Goal: Complete application form: Complete application form

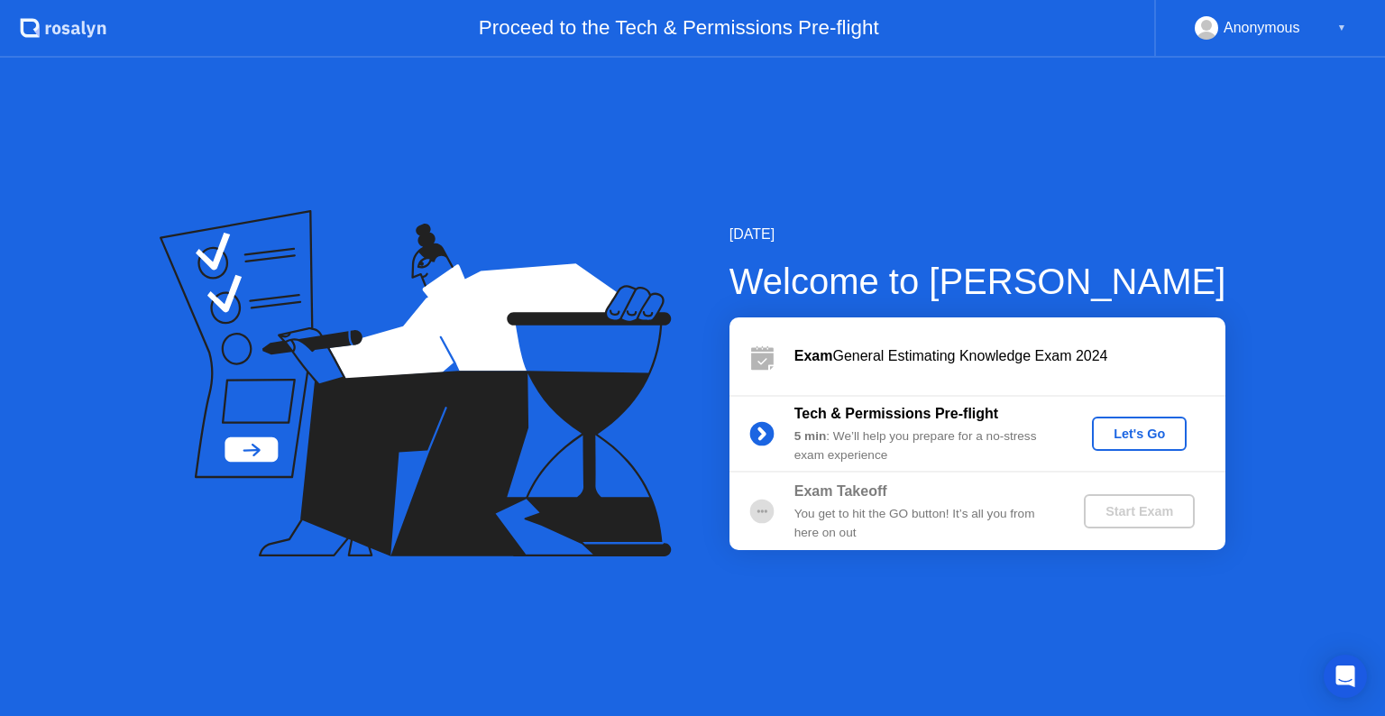
click at [1125, 433] on div "Let's Go" at bounding box center [1139, 434] width 80 height 14
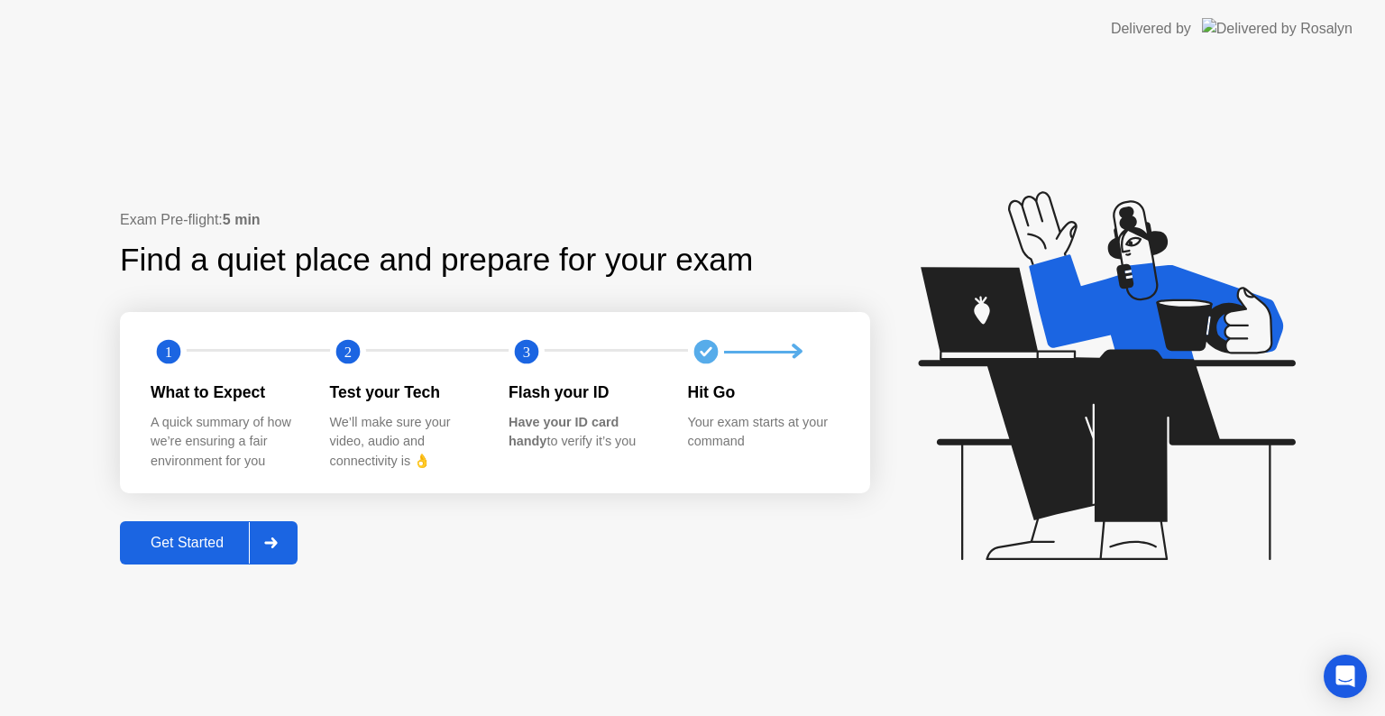
click at [206, 545] on div "Get Started" at bounding box center [187, 543] width 124 height 16
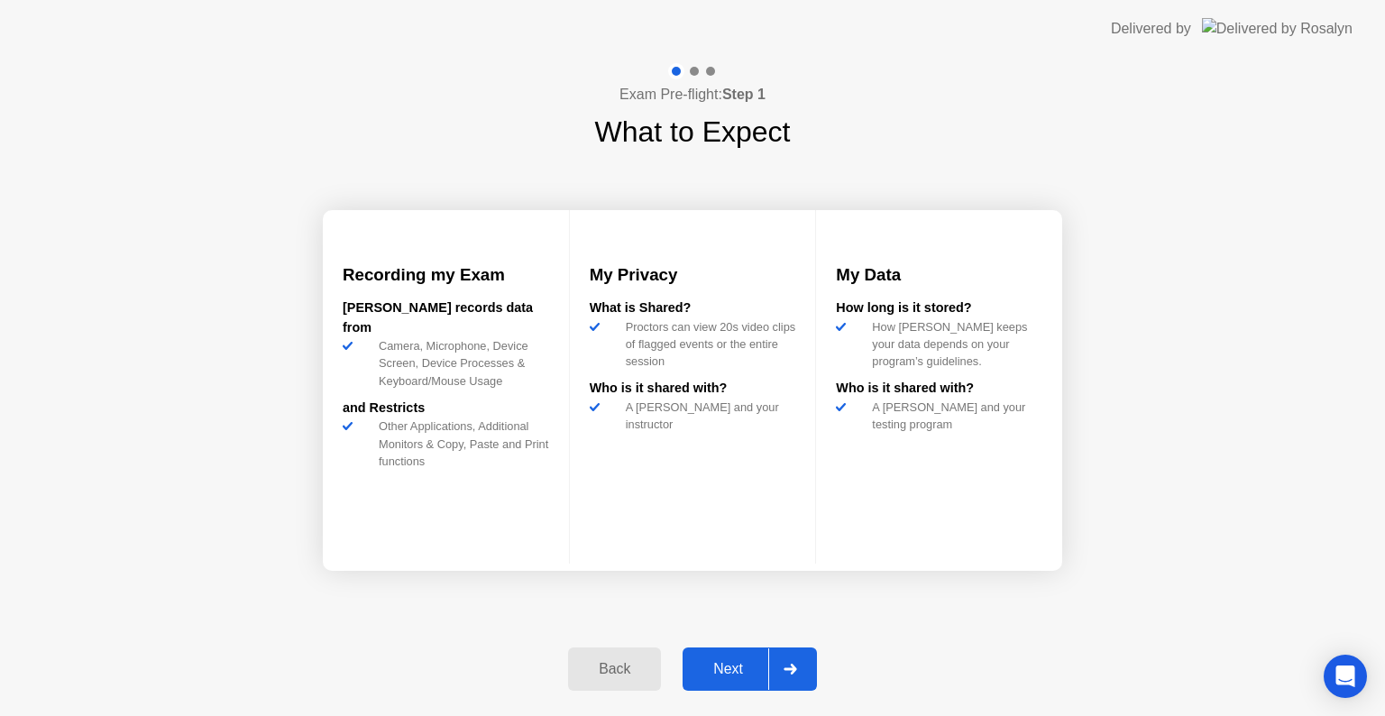
click at [737, 664] on div "Next" at bounding box center [728, 669] width 80 height 16
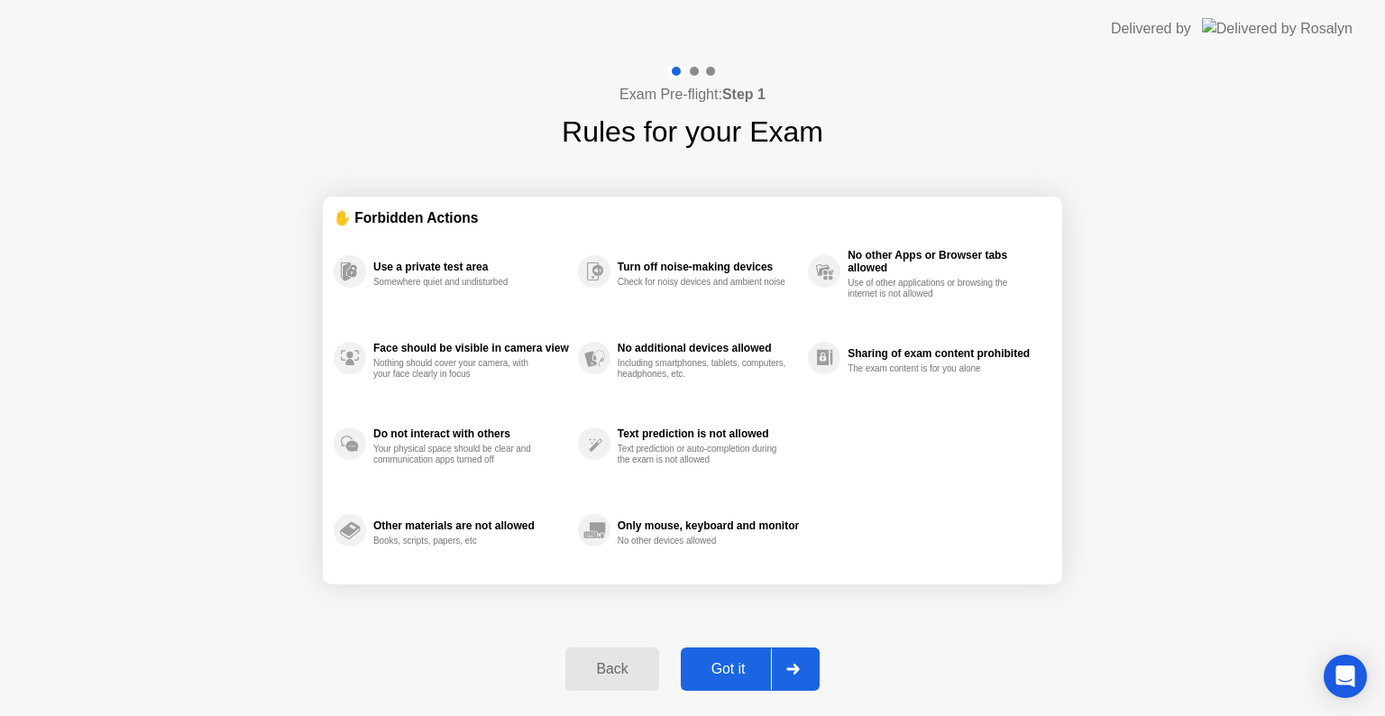
click at [737, 664] on div "Got it" at bounding box center [728, 669] width 85 height 16
select select "**********"
select select "*******"
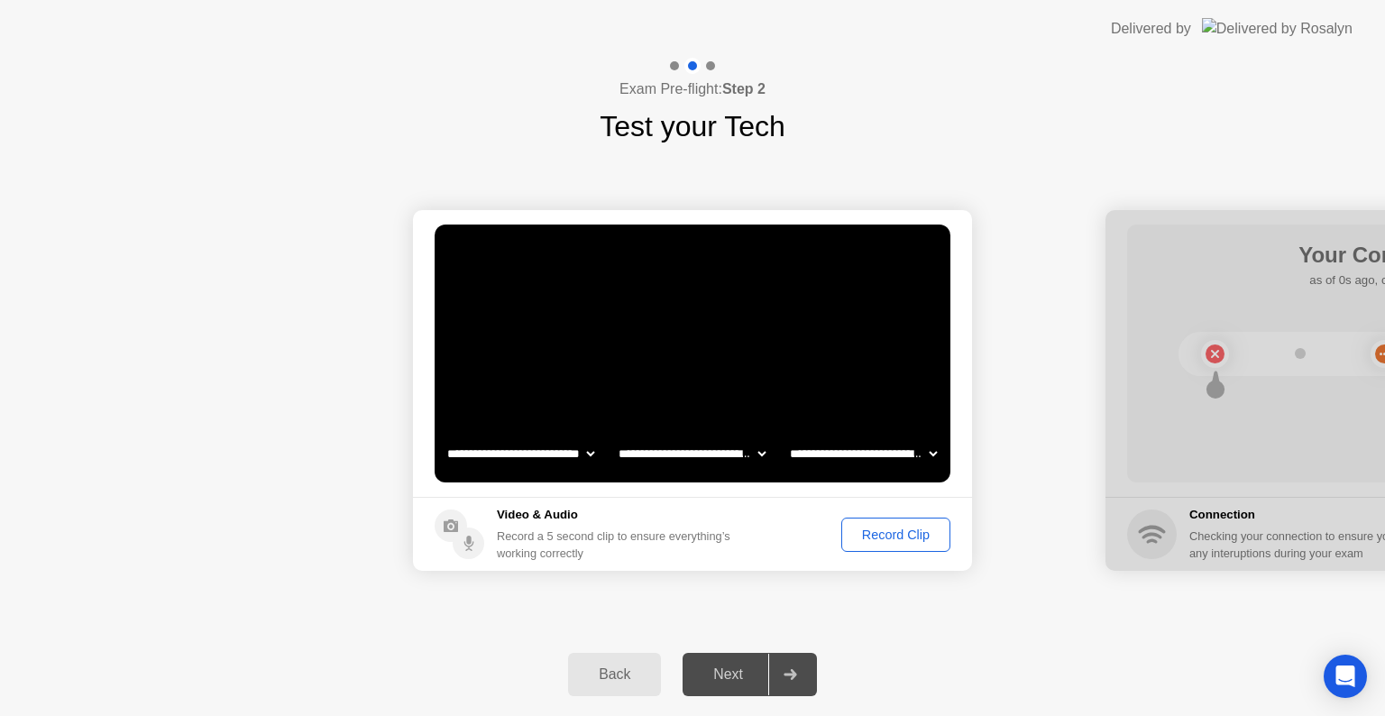
click at [747, 678] on div "Next" at bounding box center [728, 675] width 80 height 16
click at [880, 530] on div "Record Clip" at bounding box center [896, 535] width 97 height 14
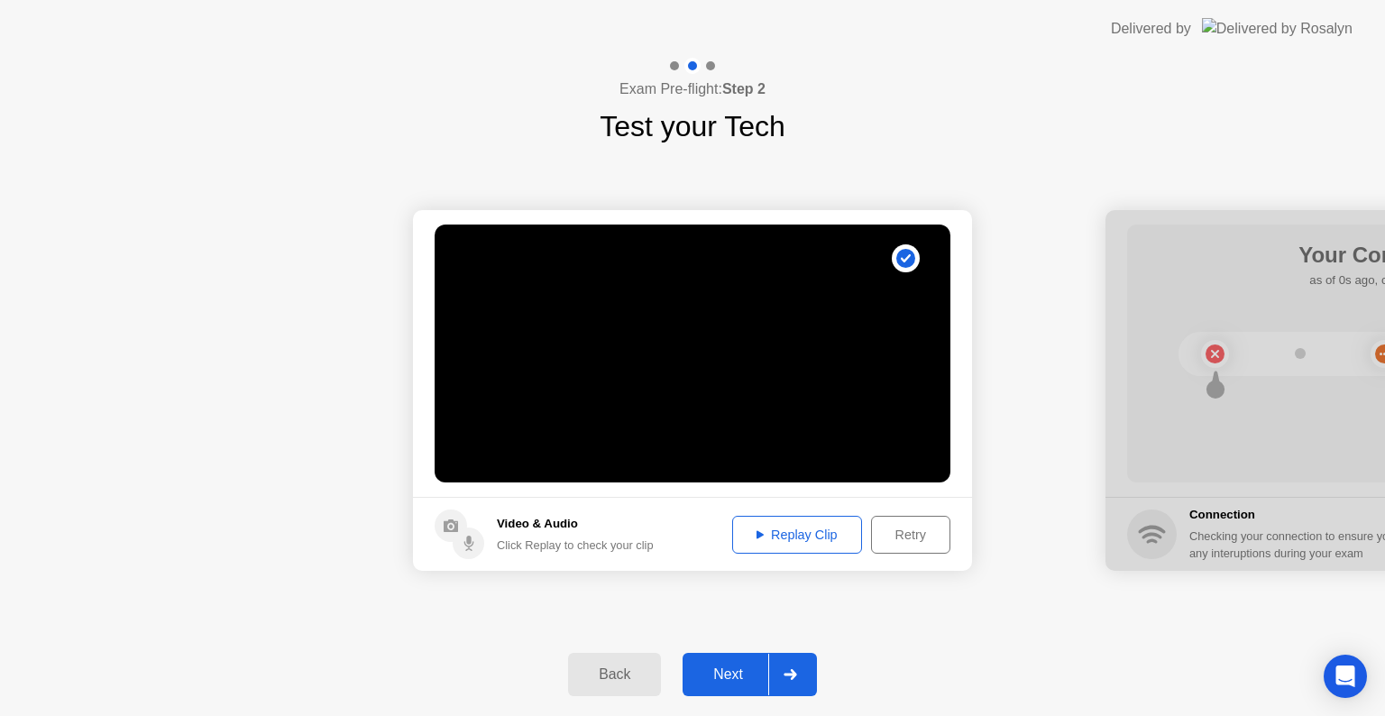
click at [740, 675] on div "Next" at bounding box center [728, 675] width 80 height 16
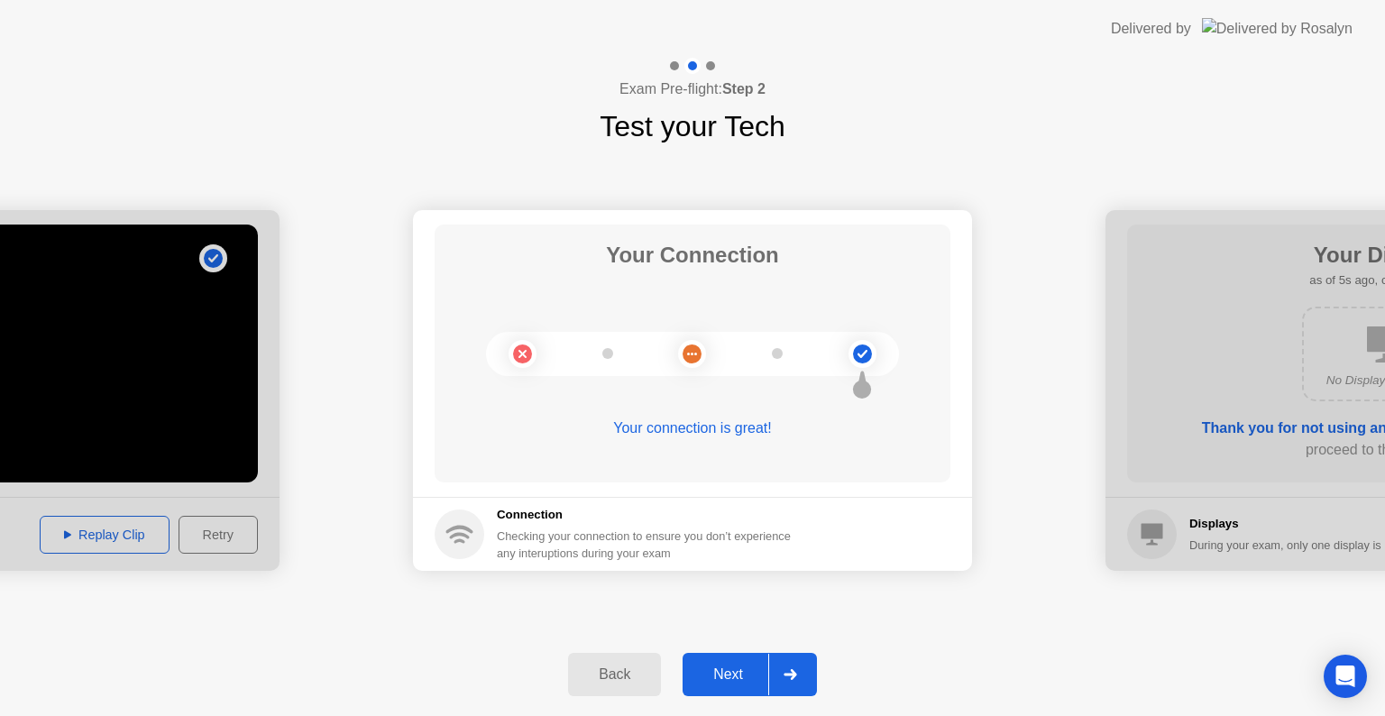
click at [732, 657] on button "Next" at bounding box center [750, 674] width 134 height 43
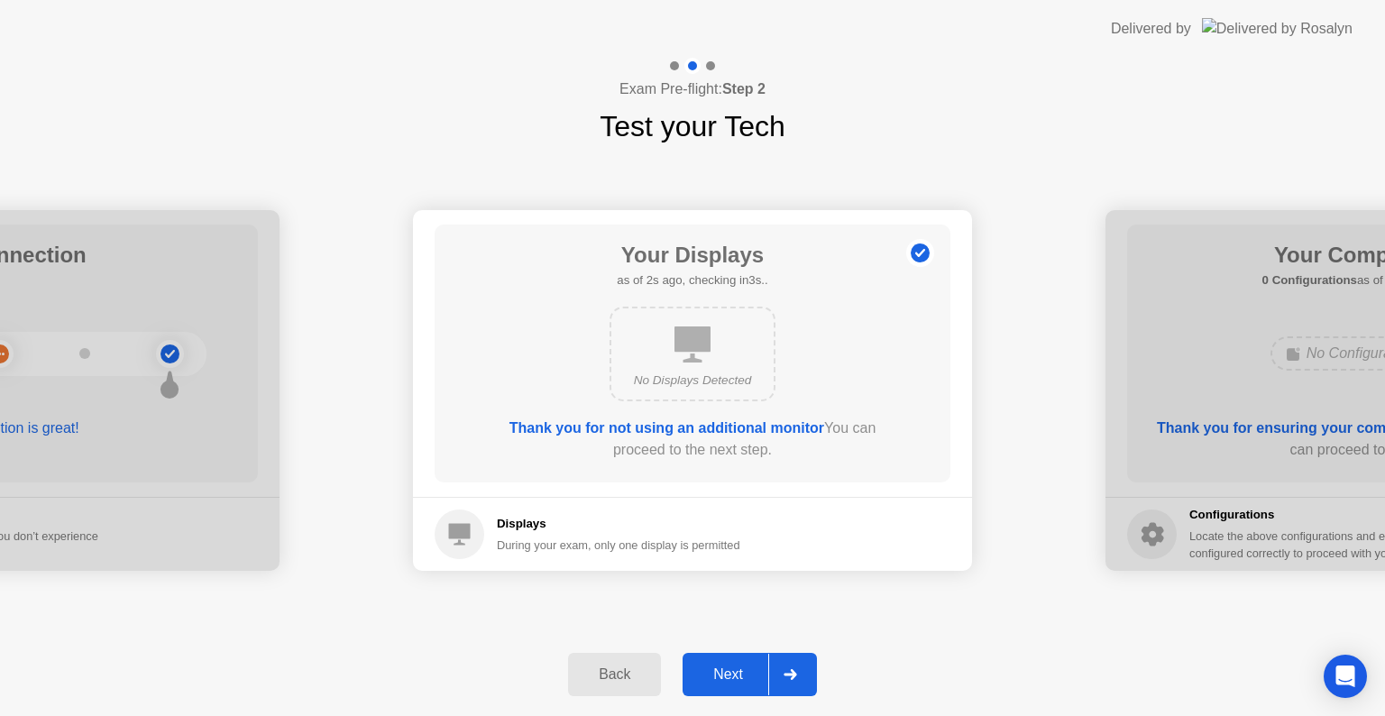
click at [743, 662] on button "Next" at bounding box center [750, 674] width 134 height 43
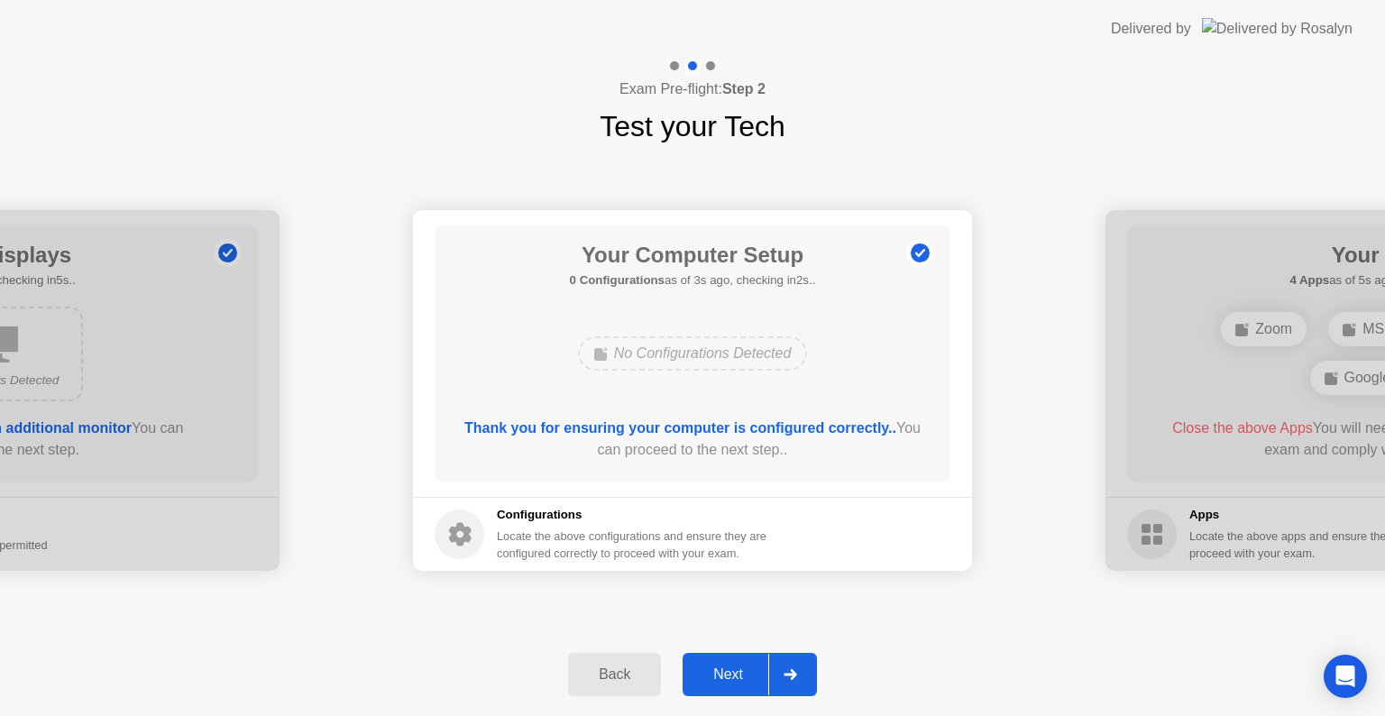
click at [736, 669] on div "Next" at bounding box center [728, 675] width 80 height 16
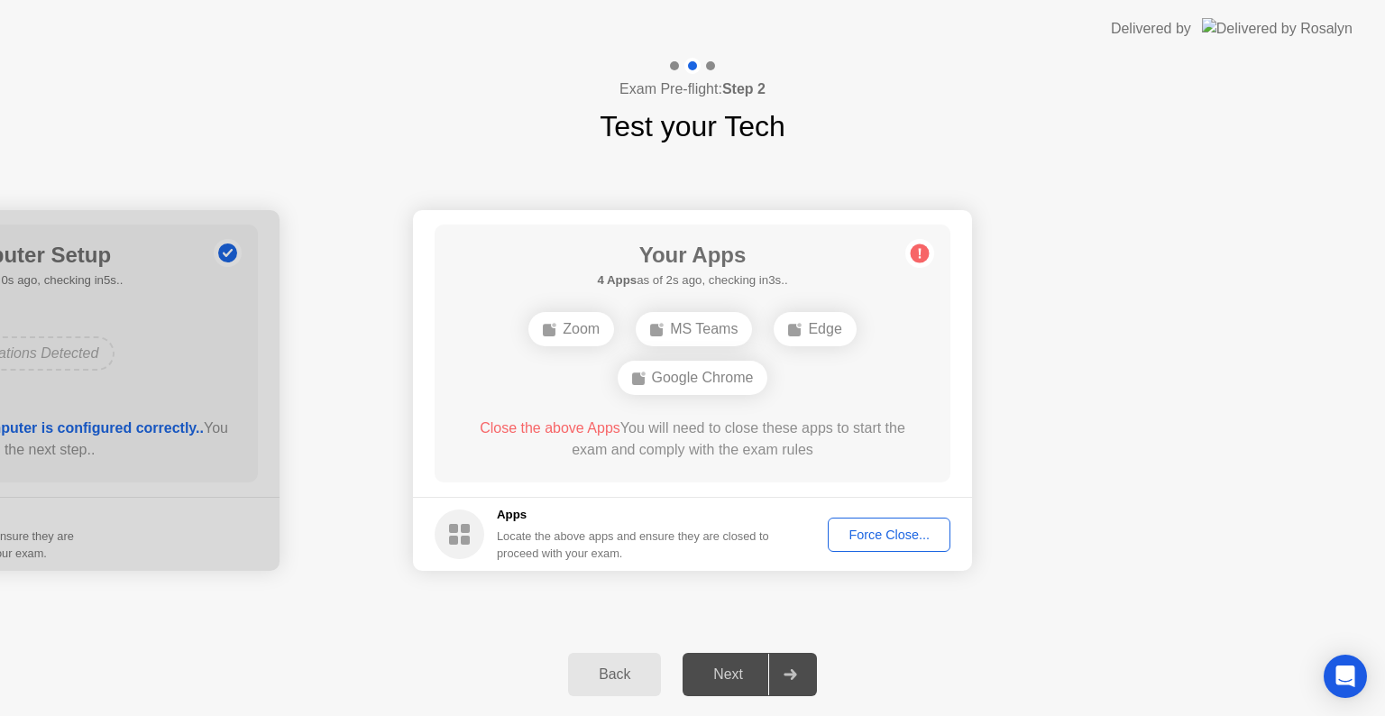
click at [731, 669] on div "Next" at bounding box center [728, 675] width 80 height 16
click at [927, 253] on circle at bounding box center [920, 253] width 19 height 19
click at [682, 378] on div "Google Chrome" at bounding box center [693, 378] width 151 height 34
click at [865, 542] on div "Force Close..." at bounding box center [889, 535] width 110 height 14
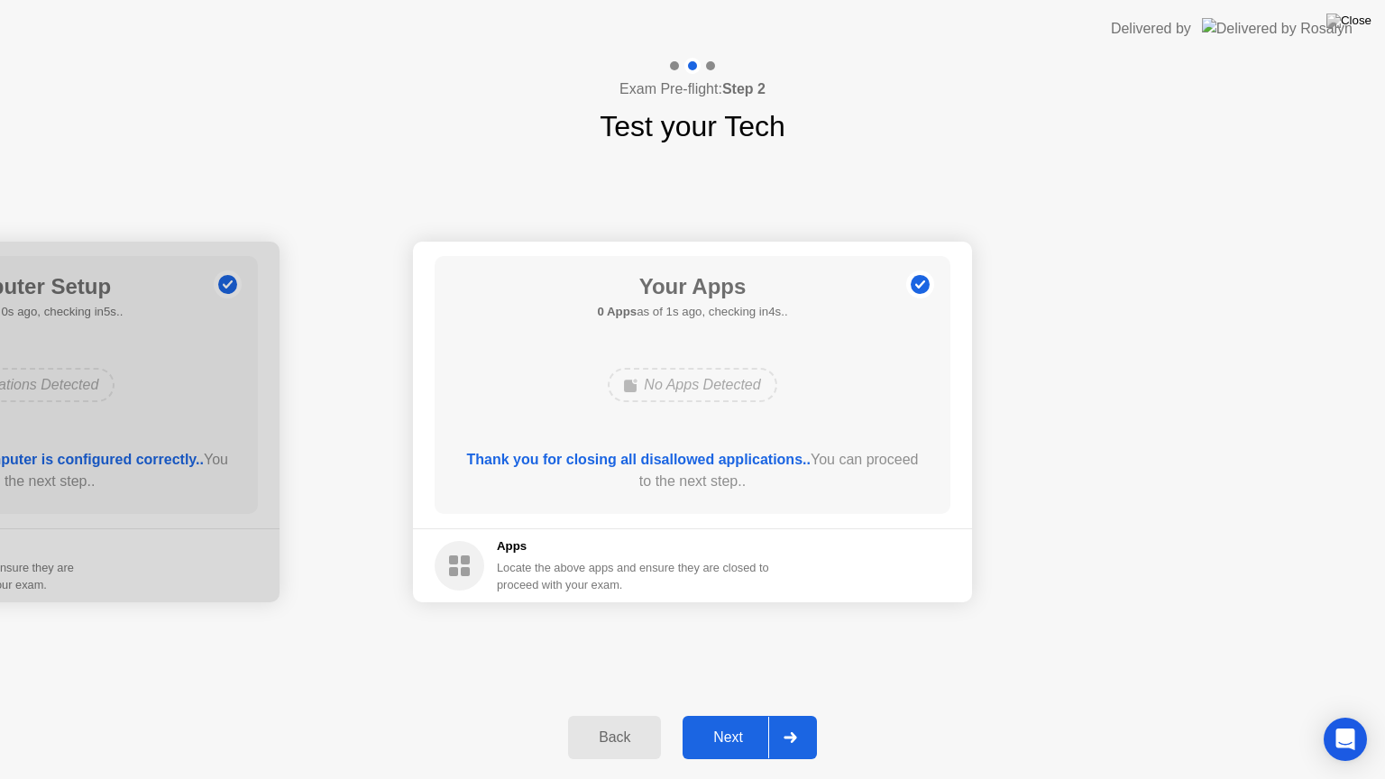
click at [732, 715] on div "Next" at bounding box center [728, 738] width 80 height 16
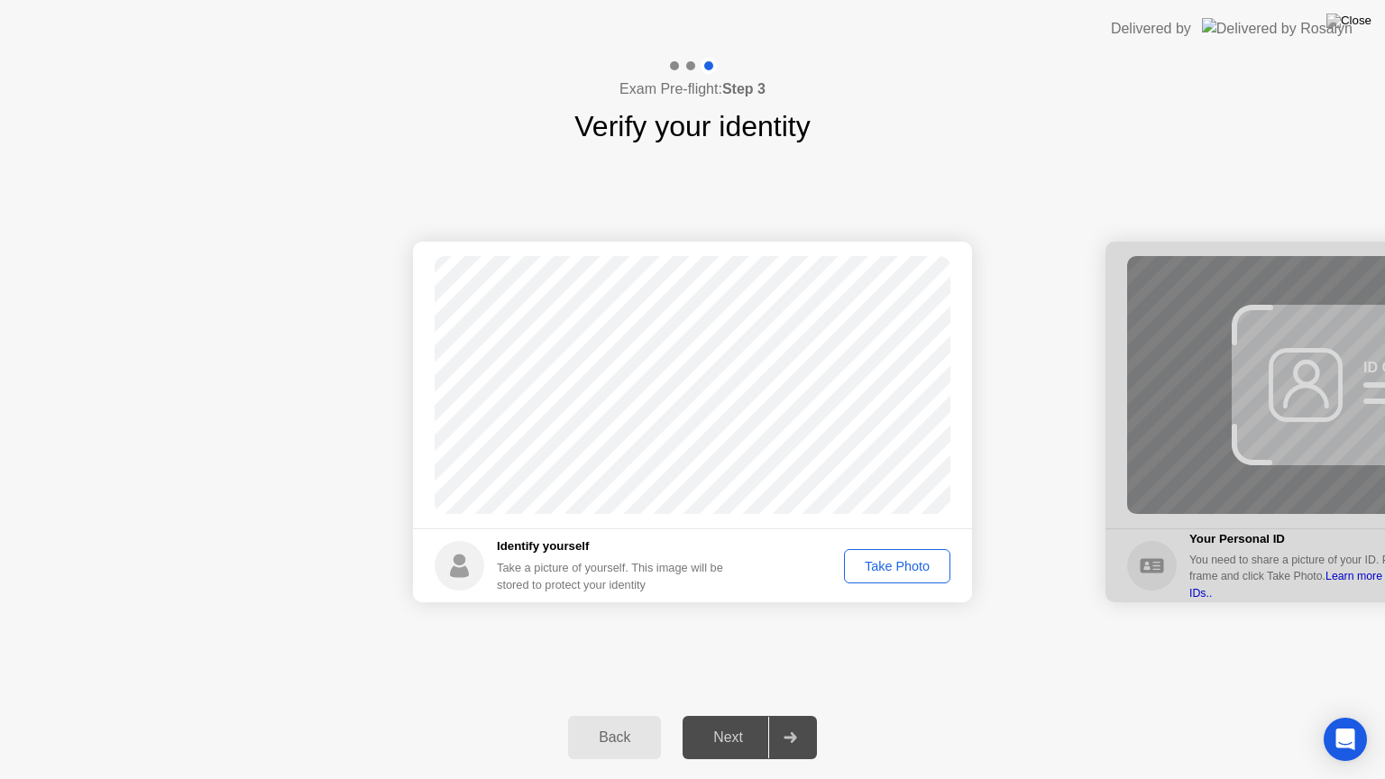
click at [877, 559] on div "Take Photo" at bounding box center [898, 566] width 94 height 14
click at [747, 715] on div "Next" at bounding box center [728, 738] width 80 height 16
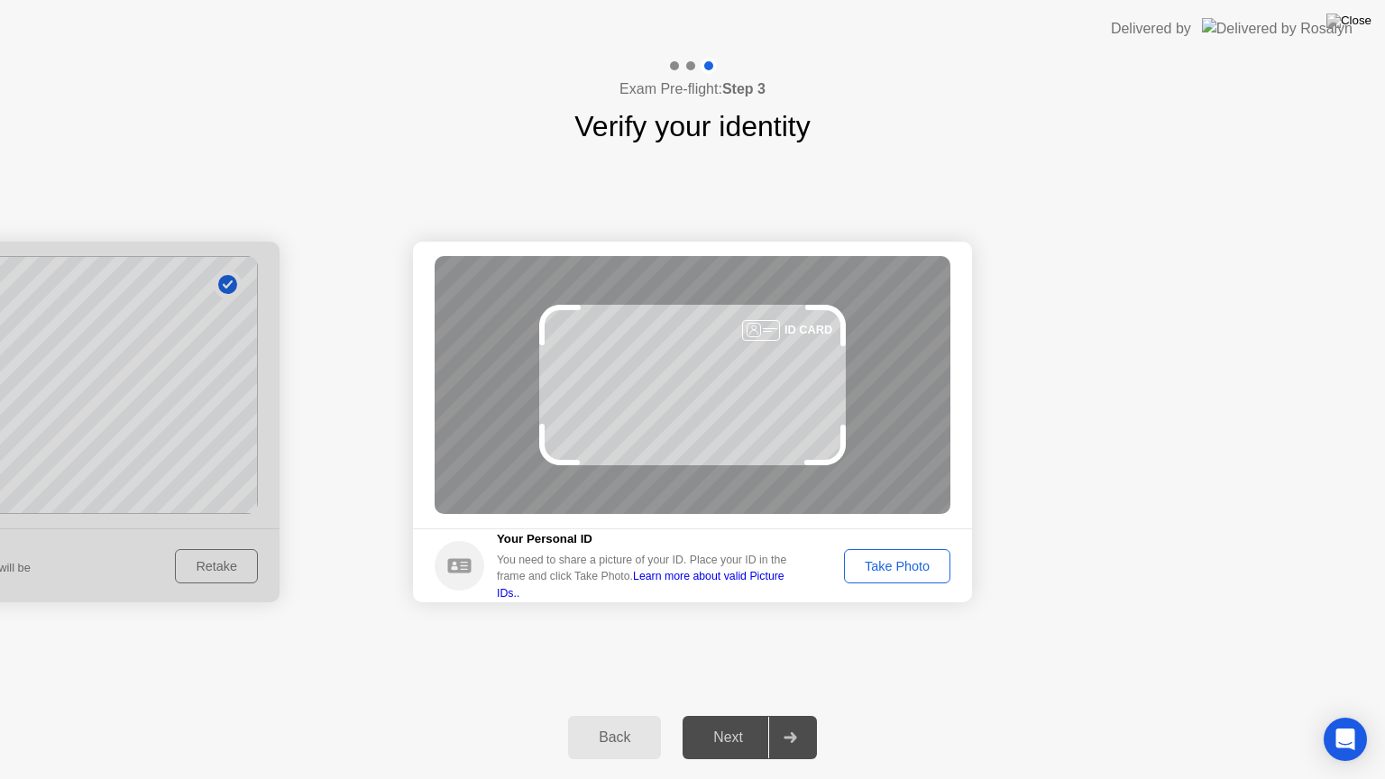
click at [865, 573] on div "Take Photo" at bounding box center [898, 566] width 94 height 14
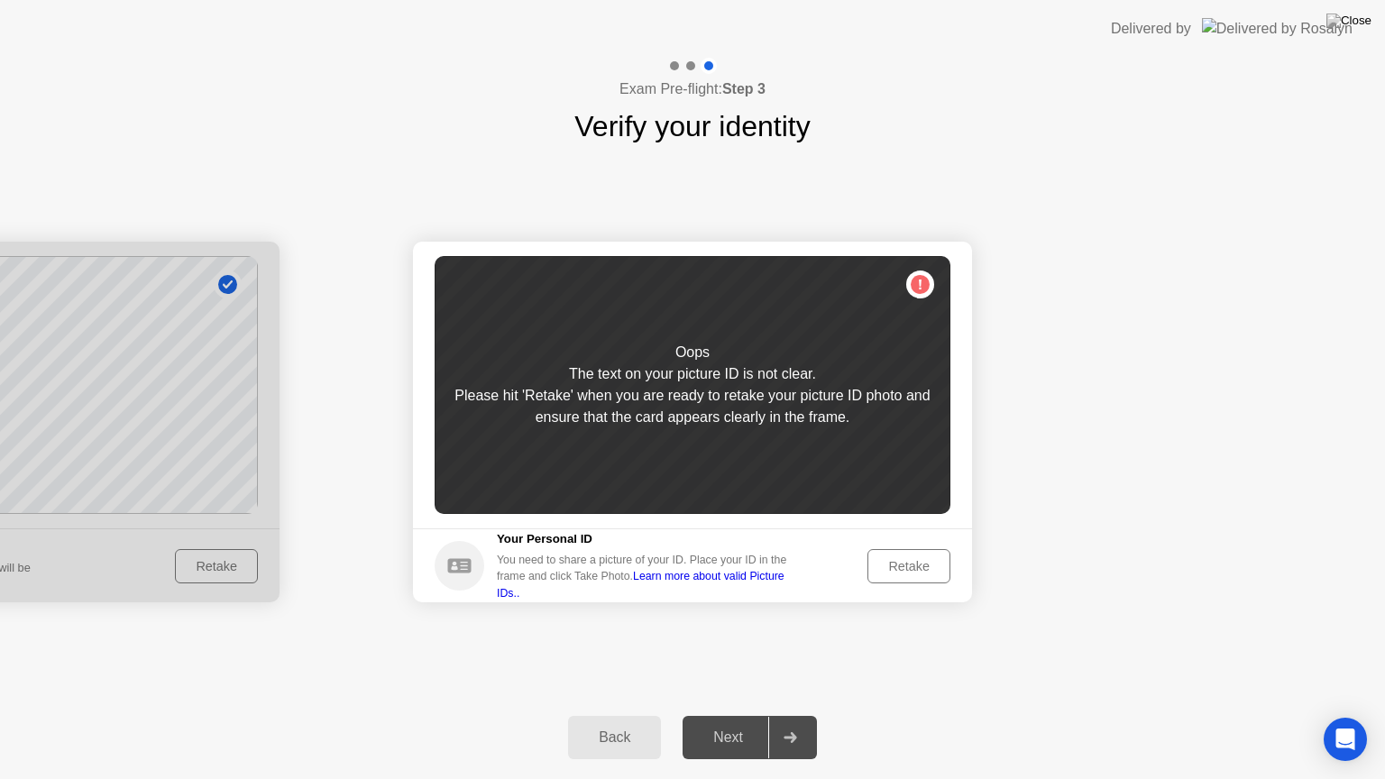
click at [902, 559] on div "Retake" at bounding box center [909, 566] width 70 height 14
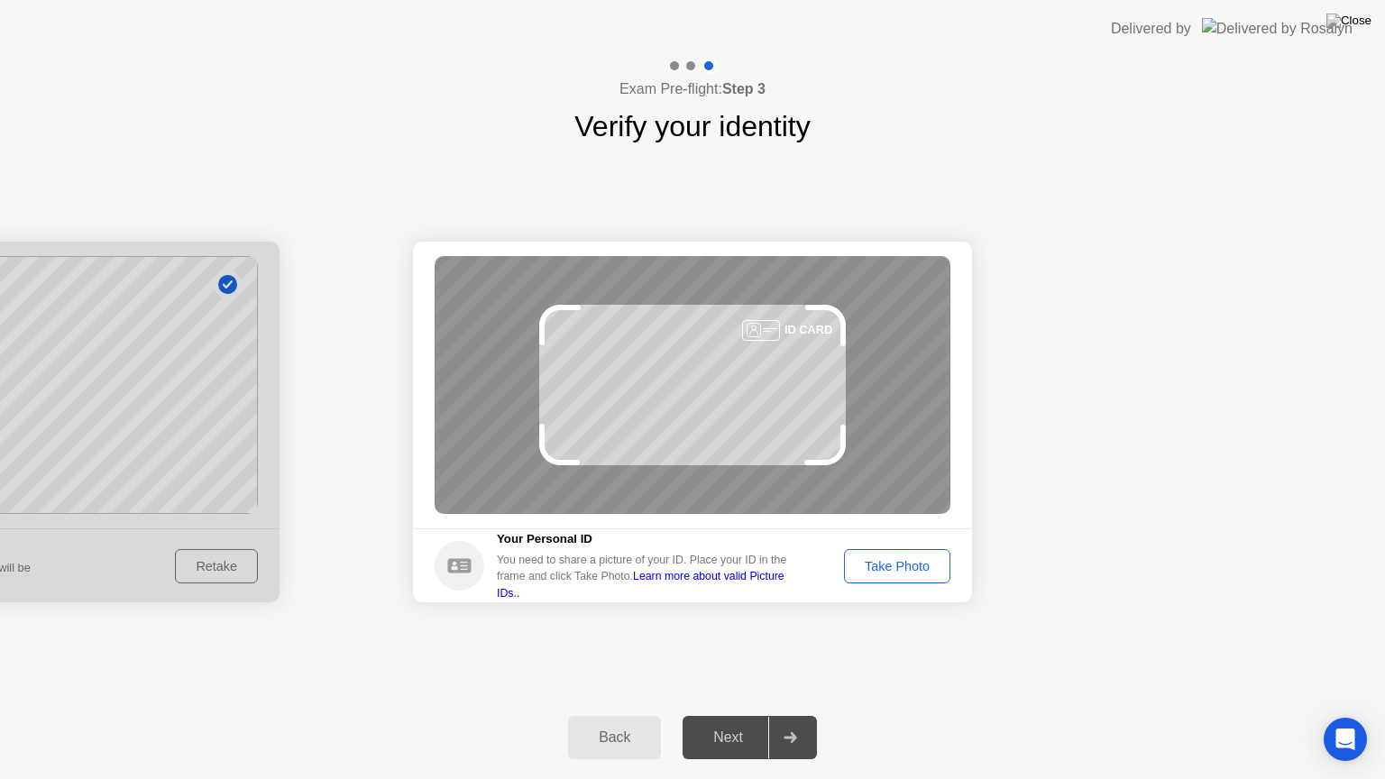
click at [902, 562] on div "Take Photo" at bounding box center [898, 566] width 94 height 14
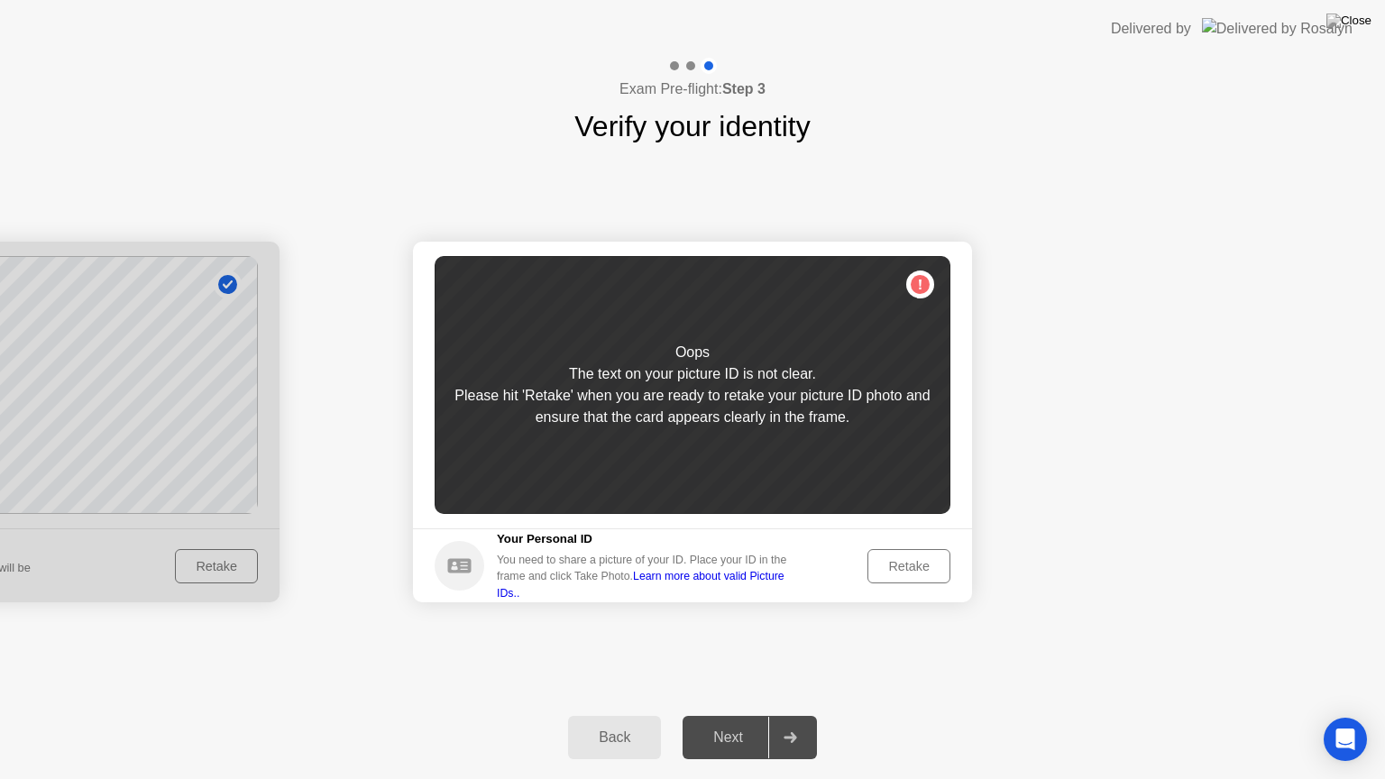
click at [902, 563] on div "Retake" at bounding box center [909, 566] width 70 height 14
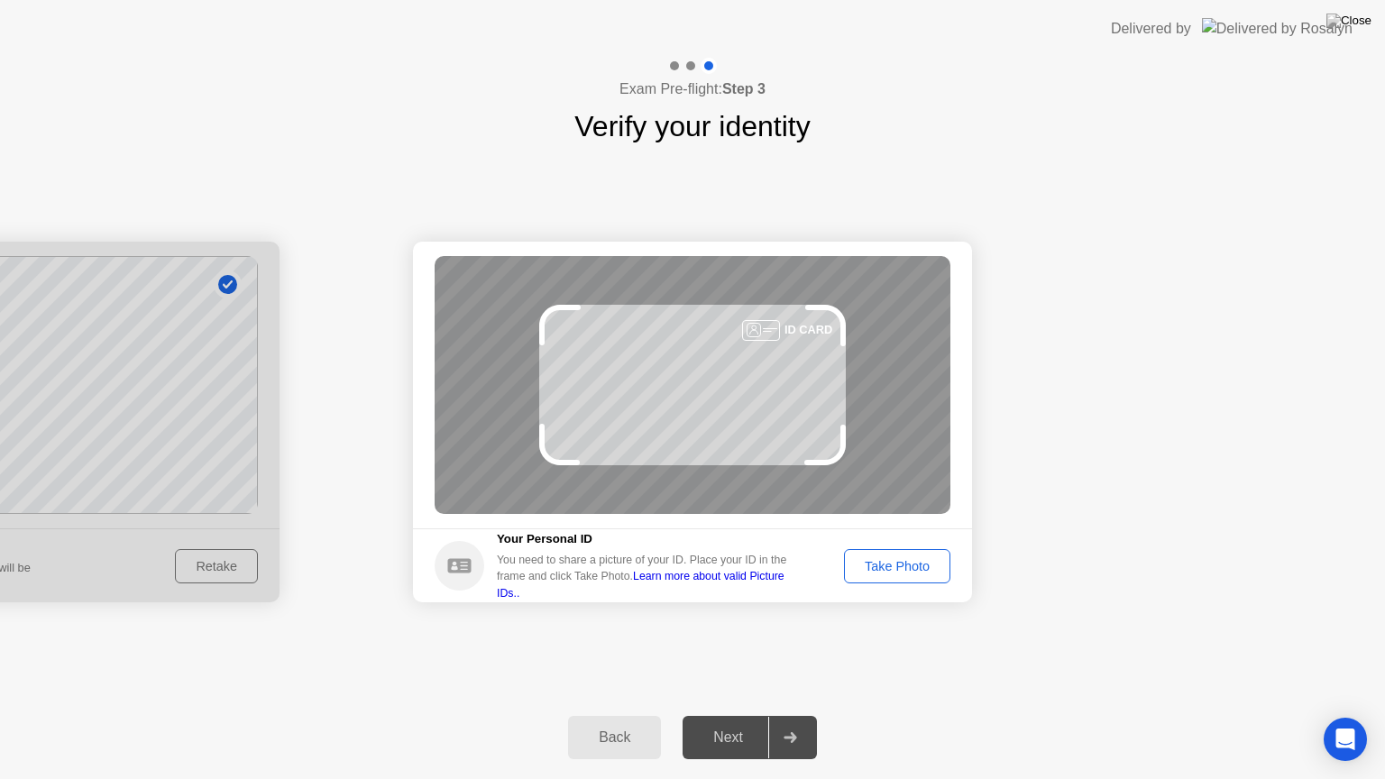
click at [903, 563] on div "Take Photo" at bounding box center [898, 566] width 94 height 14
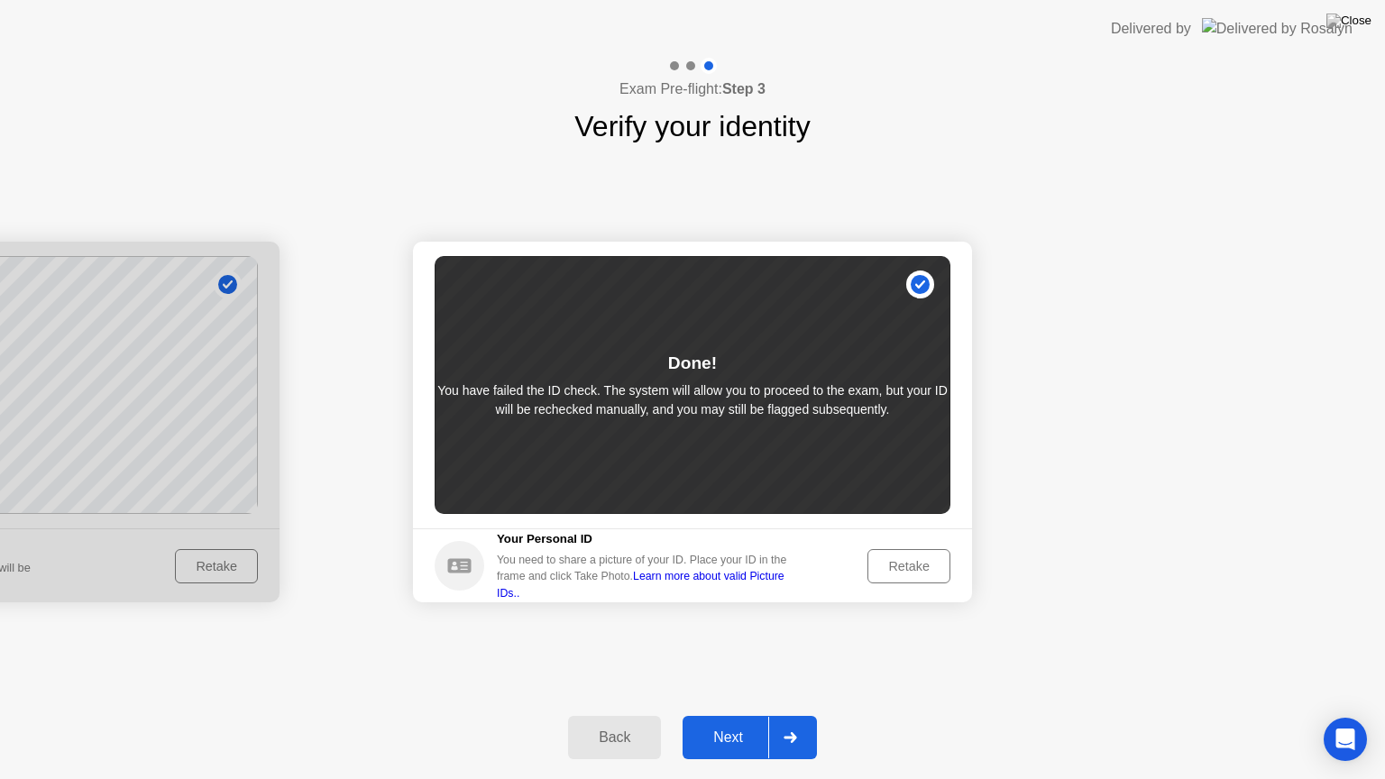
click at [895, 568] on div "Retake" at bounding box center [909, 566] width 70 height 14
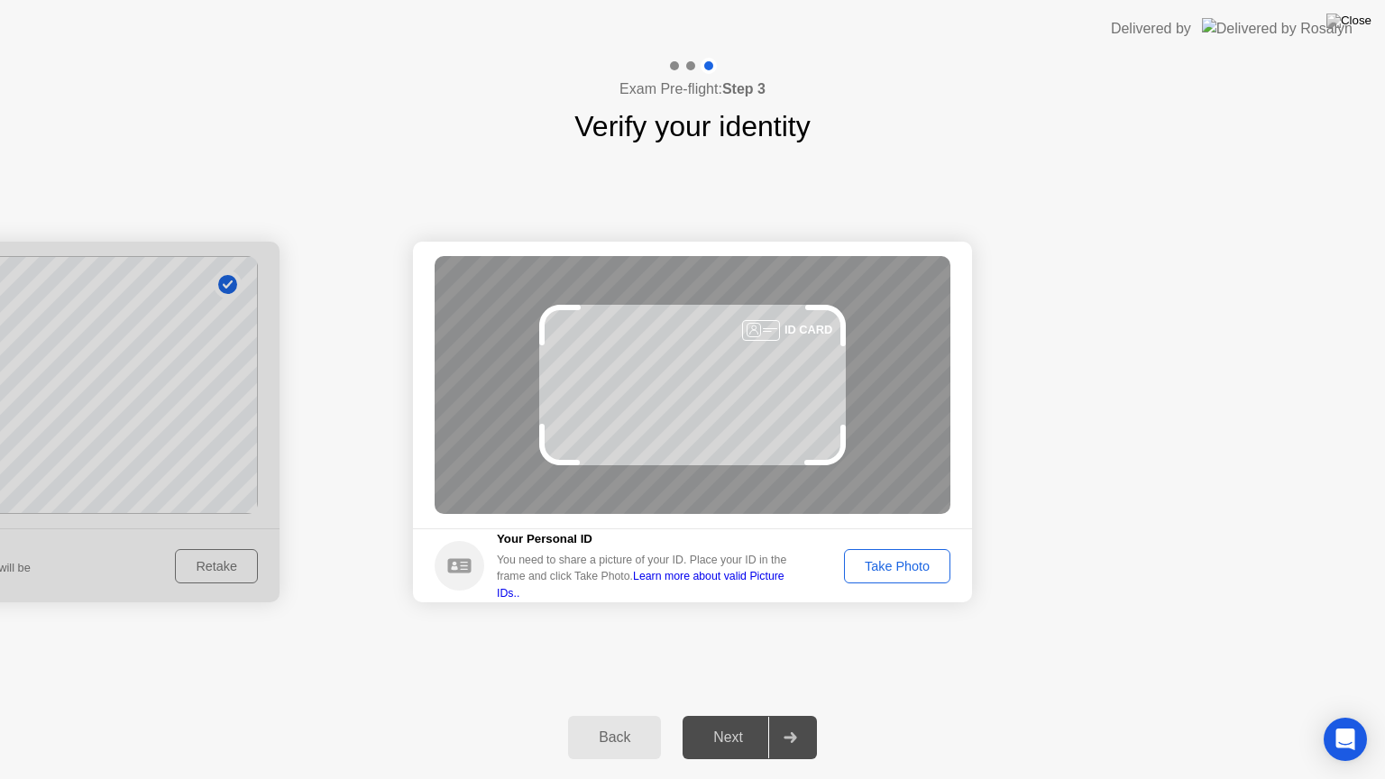
click at [861, 577] on button "Take Photo" at bounding box center [897, 566] width 106 height 34
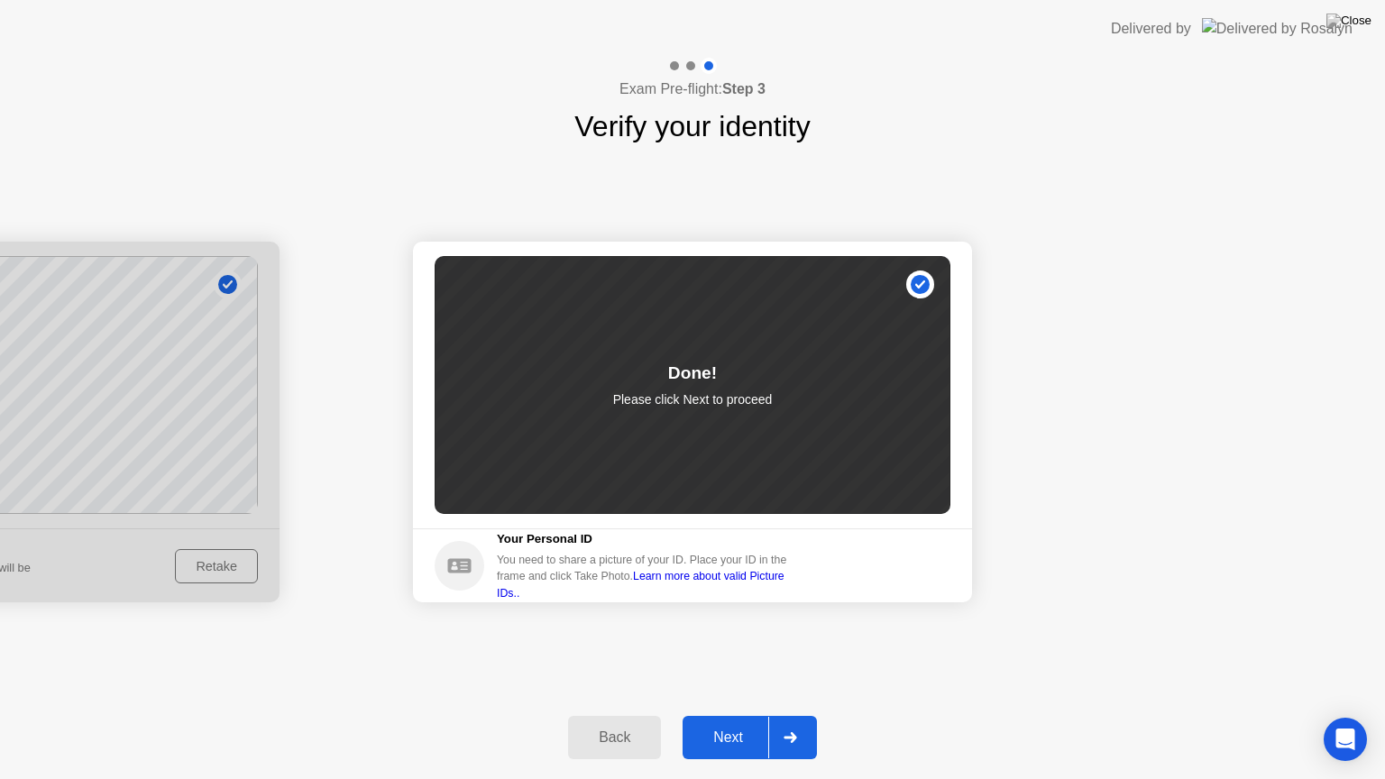
click at [726, 715] on div "Next" at bounding box center [728, 738] width 80 height 16
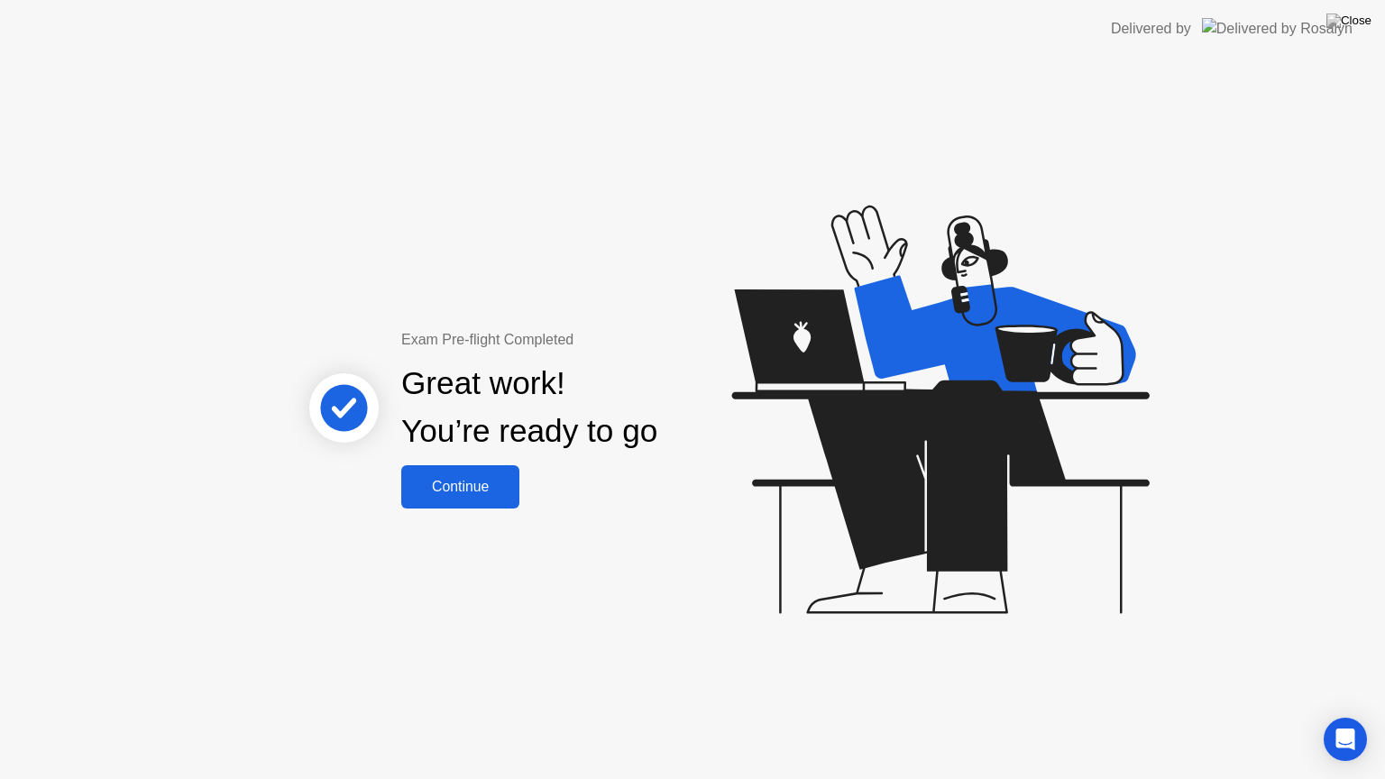
click at [497, 491] on div "Continue" at bounding box center [460, 487] width 107 height 16
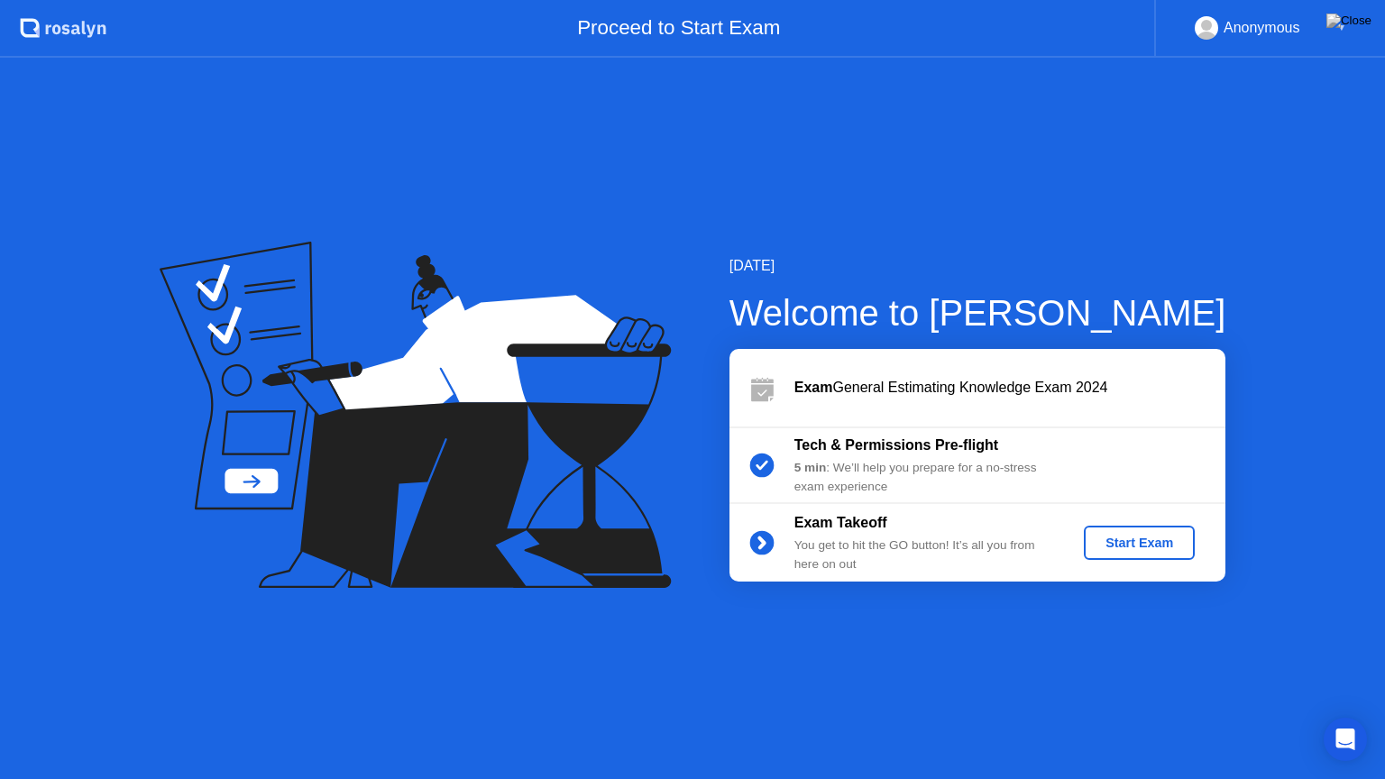
click at [1117, 547] on div "Start Exam" at bounding box center [1139, 543] width 97 height 14
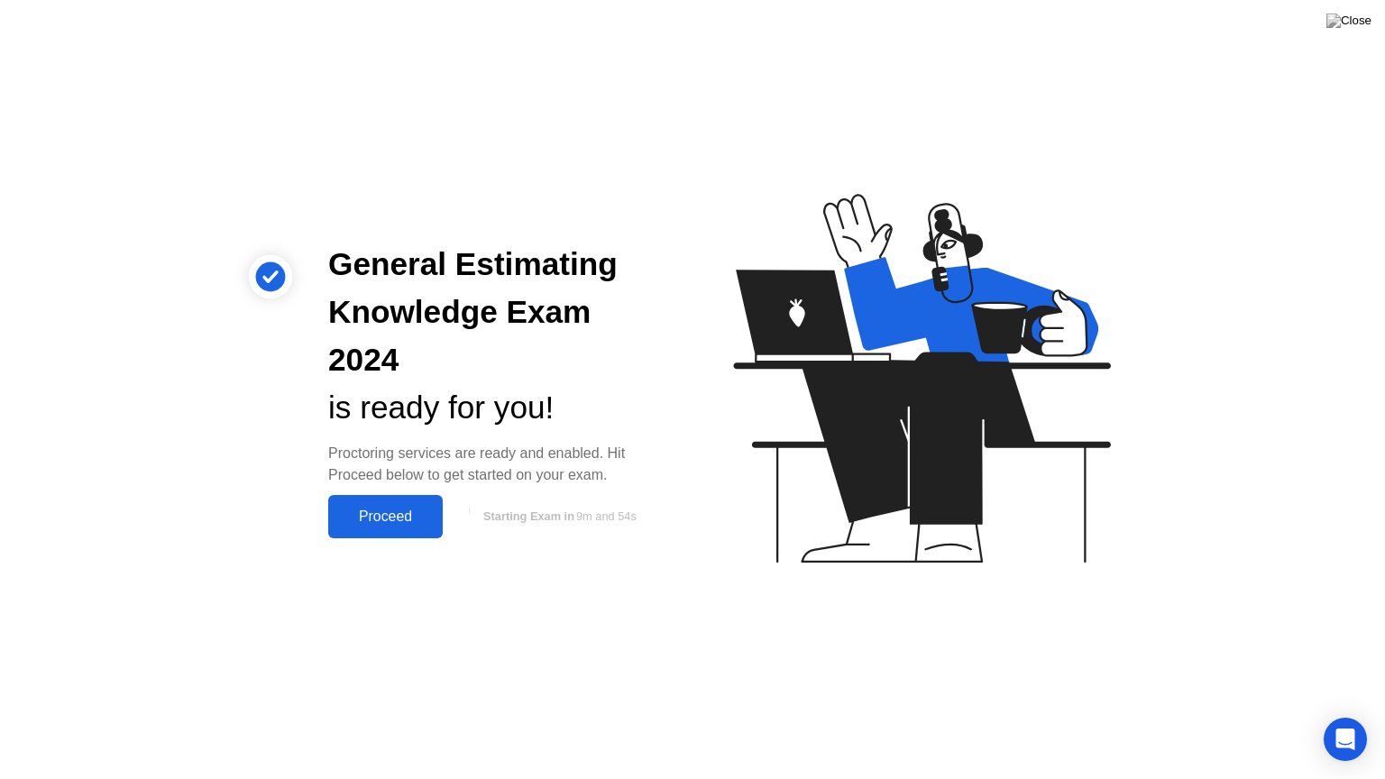
click at [378, 509] on div "Proceed" at bounding box center [386, 517] width 104 height 16
